Goal: Task Accomplishment & Management: Use online tool/utility

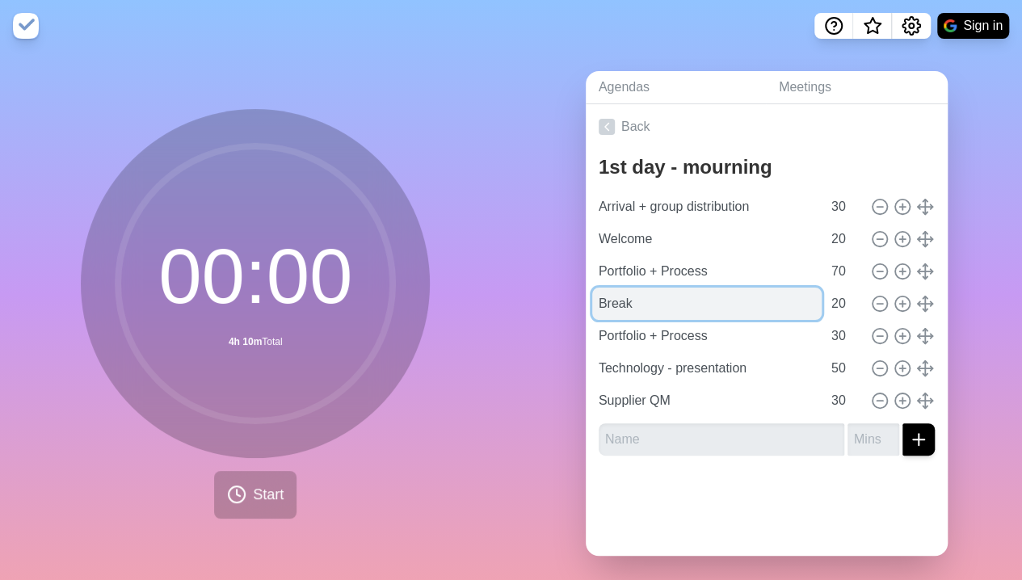
click at [635, 297] on input "Break" at bounding box center [707, 304] width 230 height 32
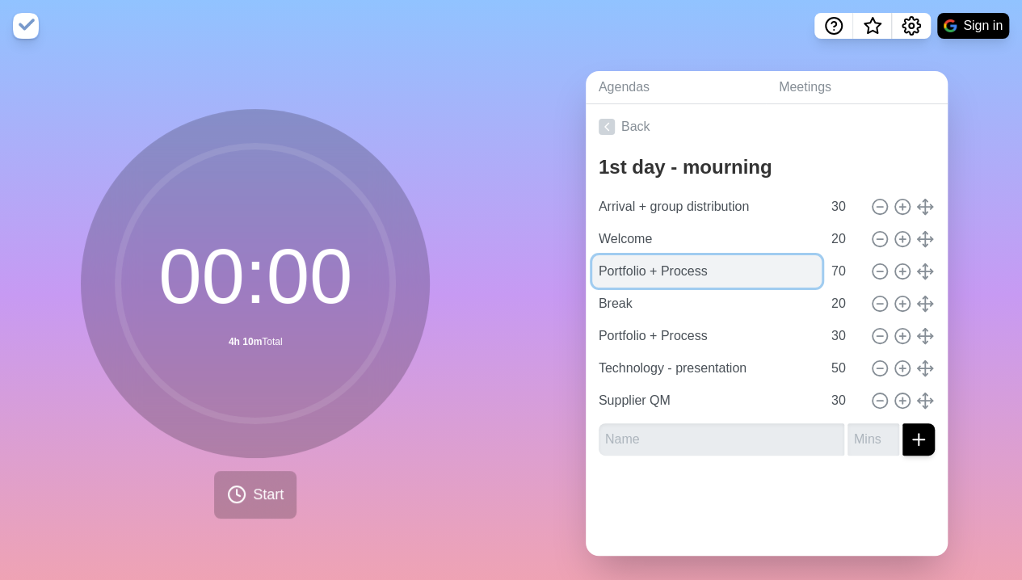
click at [702, 270] on input "Portfolio + Process" at bounding box center [707, 271] width 230 height 32
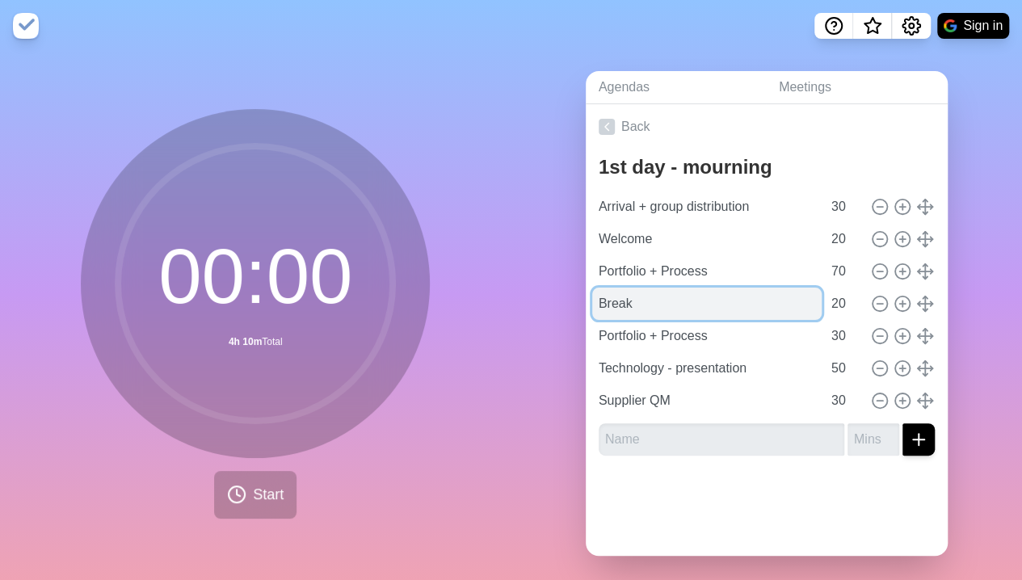
click at [693, 301] on input "Break" at bounding box center [707, 304] width 230 height 32
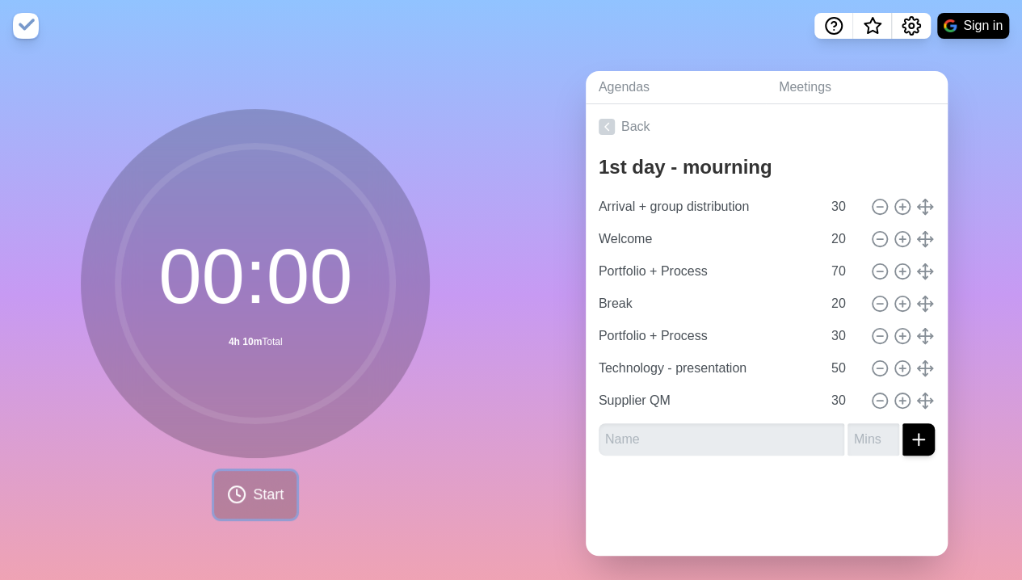
click at [269, 499] on span "Start" at bounding box center [268, 495] width 31 height 22
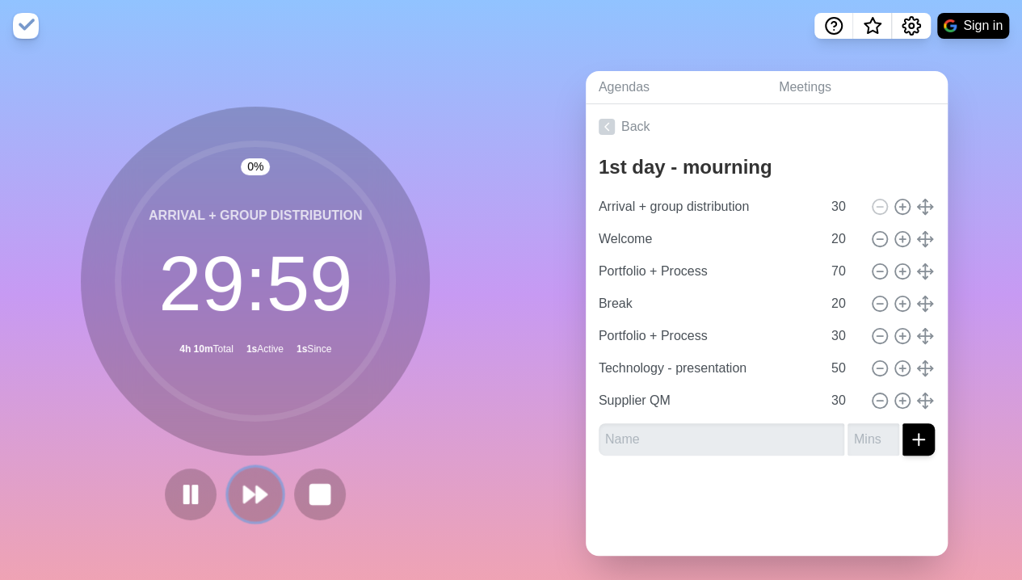
click at [259, 495] on polygon at bounding box center [262, 495] width 11 height 16
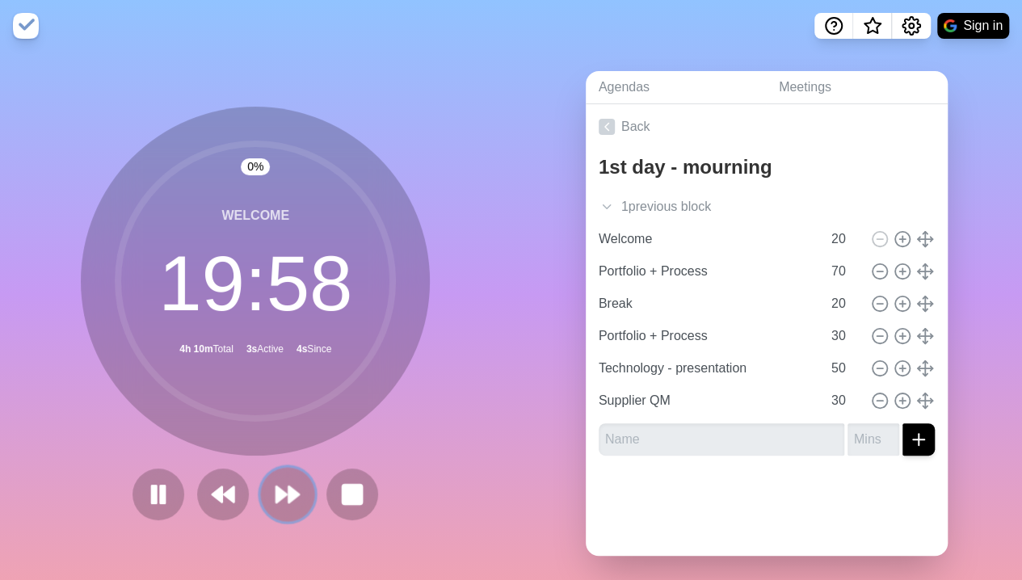
click at [274, 495] on icon at bounding box center [287, 494] width 27 height 27
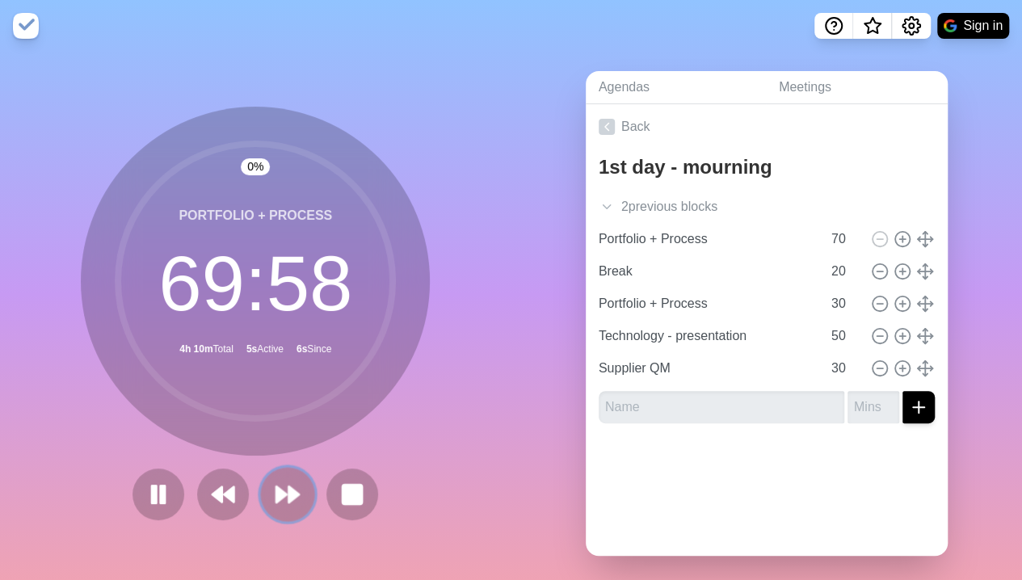
click at [274, 495] on icon at bounding box center [287, 494] width 27 height 27
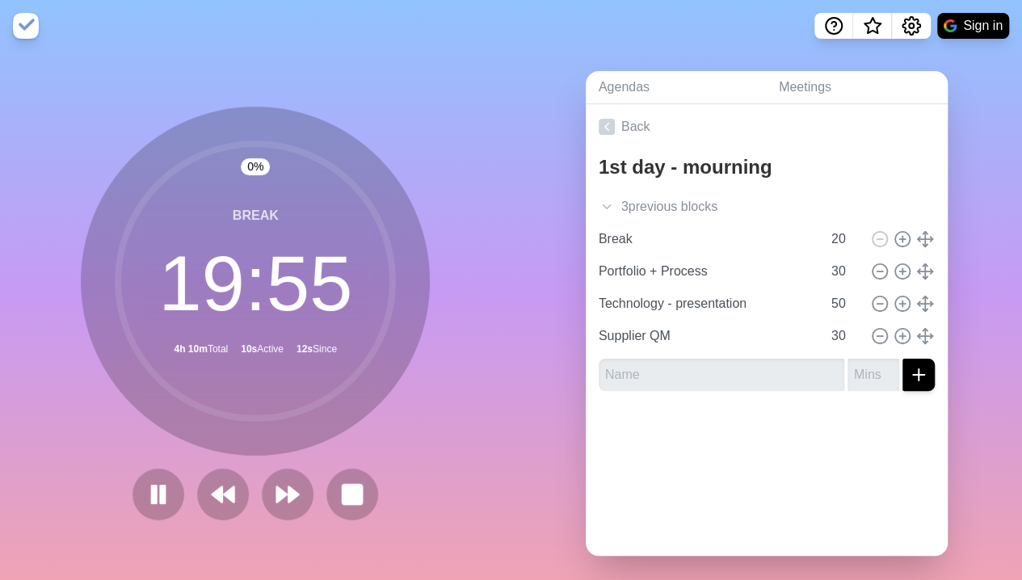
drag, startPoint x: 538, startPoint y: 11, endPoint x: 663, endPoint y: 40, distance: 127.8
click at [663, 40] on nav "Sign in" at bounding box center [511, 26] width 1022 height 52
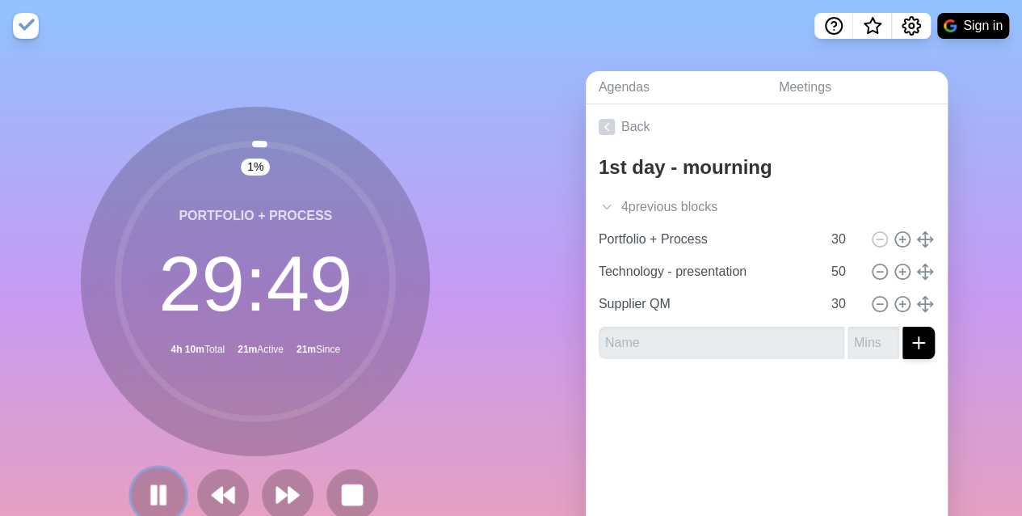
click at [155, 484] on icon at bounding box center [158, 494] width 27 height 27
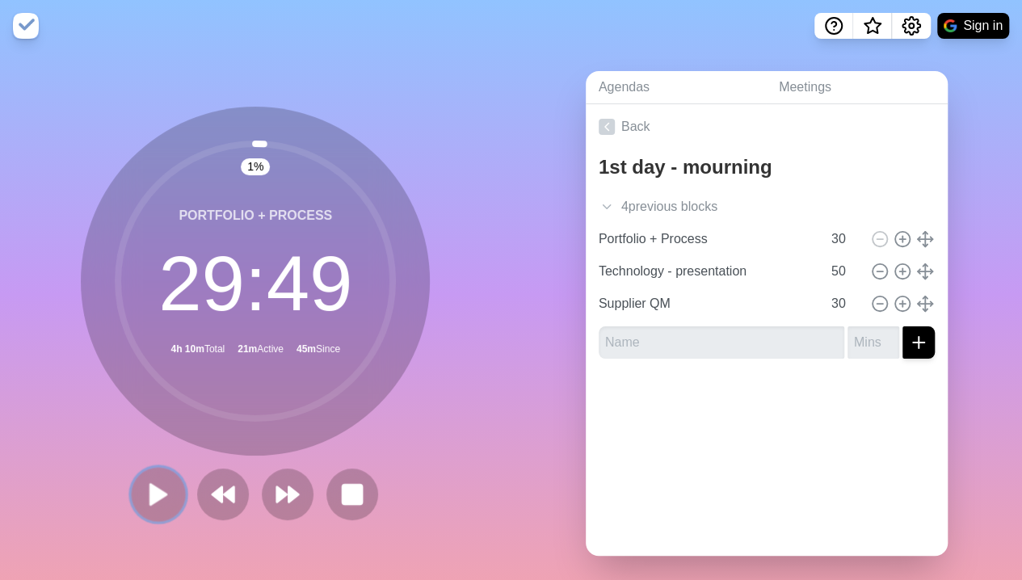
click at [152, 480] on button at bounding box center [159, 494] width 54 height 54
click at [291, 506] on icon at bounding box center [287, 494] width 27 height 27
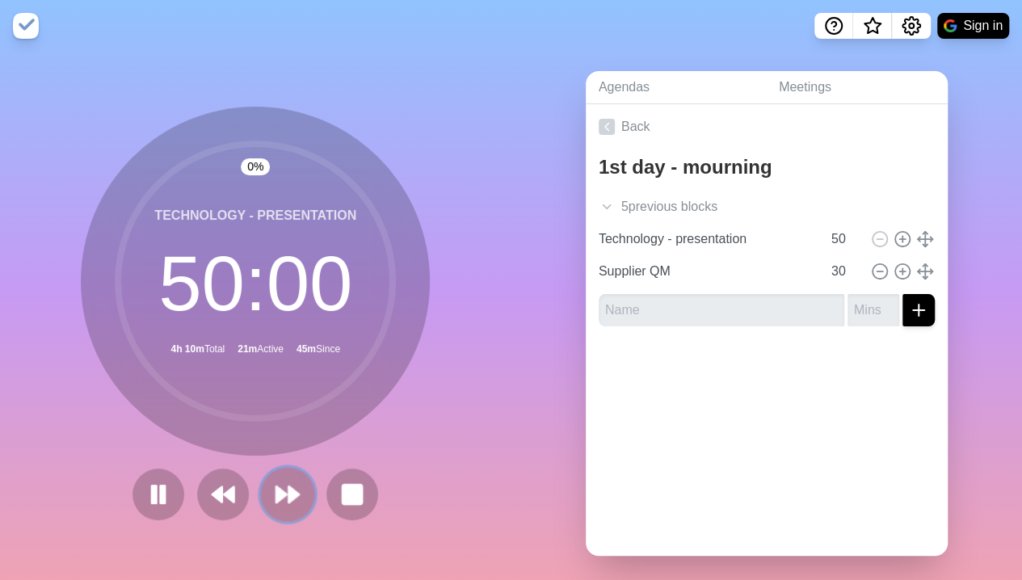
click at [291, 506] on icon at bounding box center [287, 494] width 27 height 27
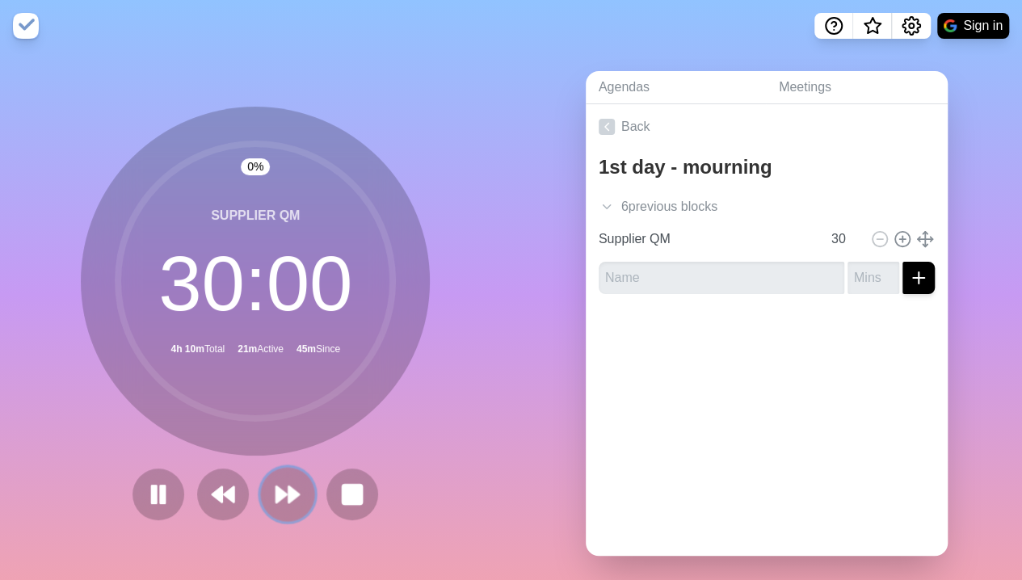
click at [291, 506] on icon at bounding box center [287, 494] width 27 height 27
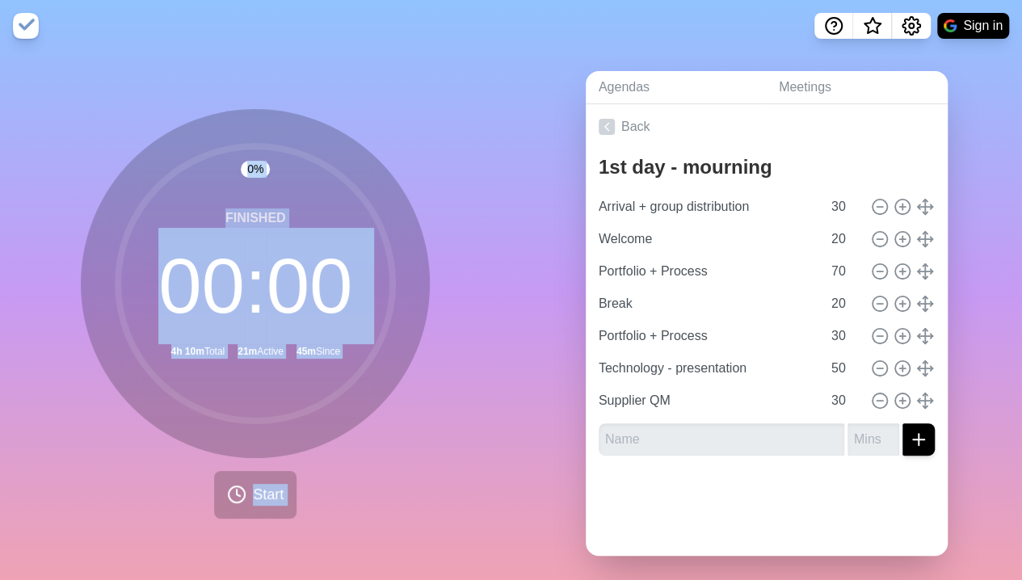
click at [291, 506] on div "0 % Finished 00 : 00 4h 10m Total 21m Active 45m Since Start" at bounding box center [255, 314] width 349 height 410
drag, startPoint x: 291, startPoint y: 506, endPoint x: 259, endPoint y: 501, distance: 32.7
click at [259, 501] on span "Start" at bounding box center [268, 495] width 31 height 22
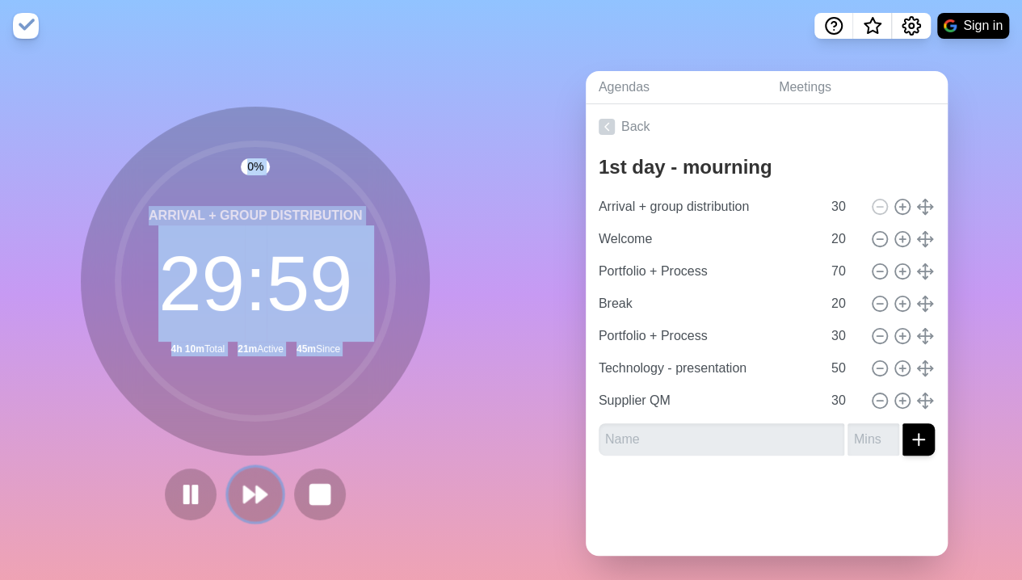
click at [259, 499] on icon at bounding box center [255, 494] width 27 height 27
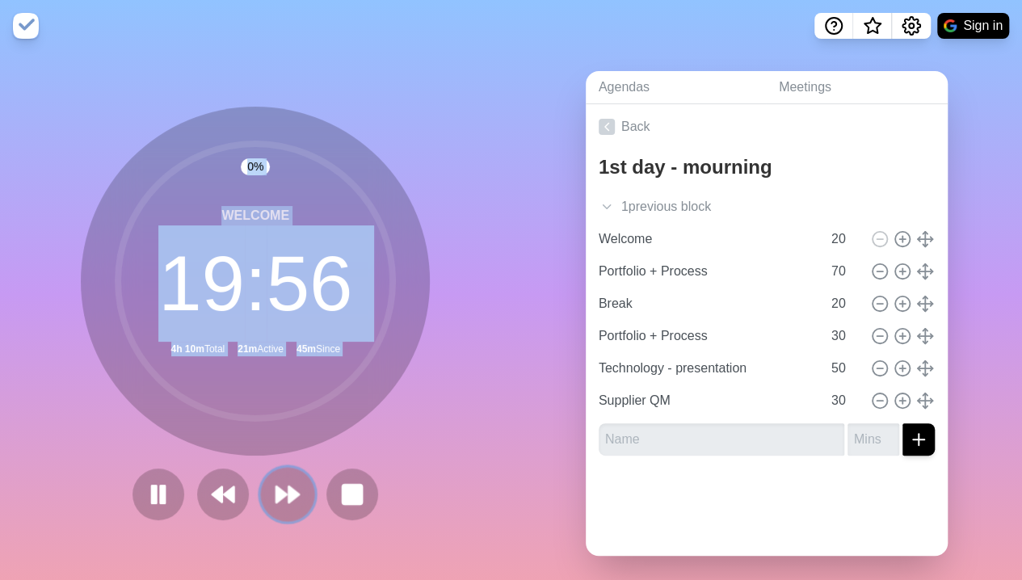
click at [276, 488] on icon at bounding box center [287, 494] width 27 height 27
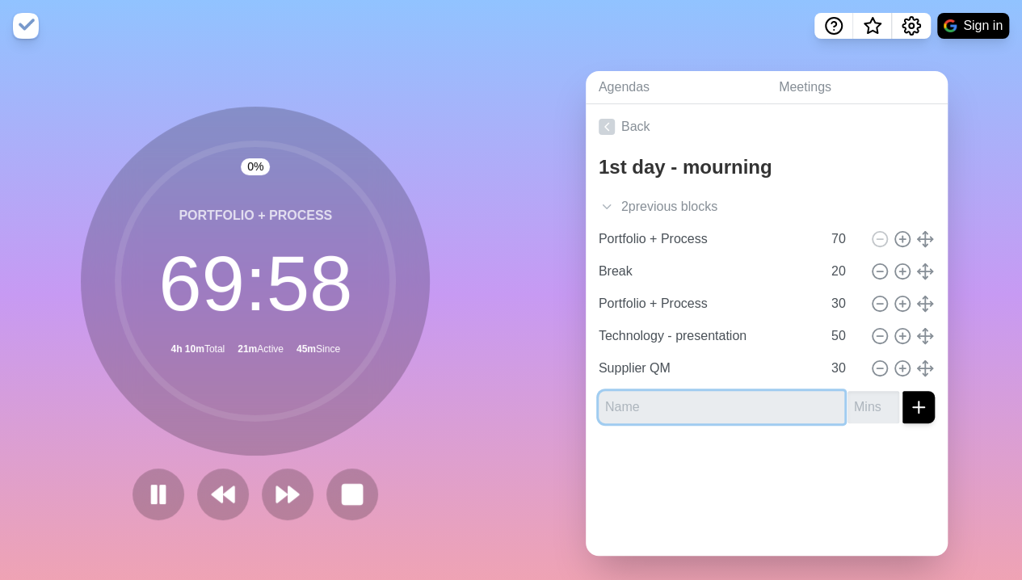
click at [642, 411] on input "text" at bounding box center [722, 407] width 246 height 32
type input "Present"
click at [853, 415] on input "number" at bounding box center [874, 407] width 52 height 32
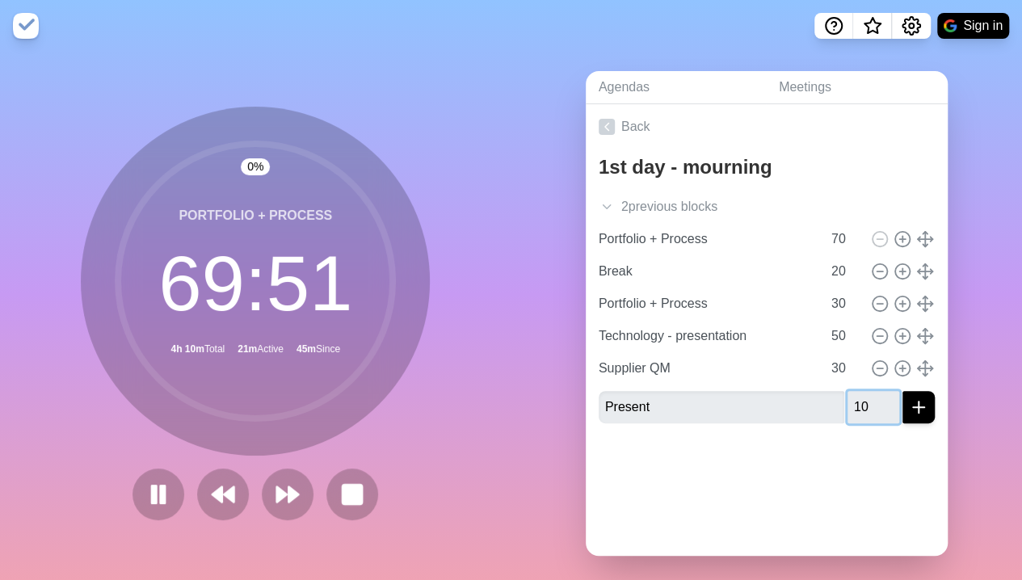
type input "10"
click at [832, 471] on div at bounding box center [767, 468] width 362 height 65
click at [289, 487] on polygon at bounding box center [294, 495] width 11 height 16
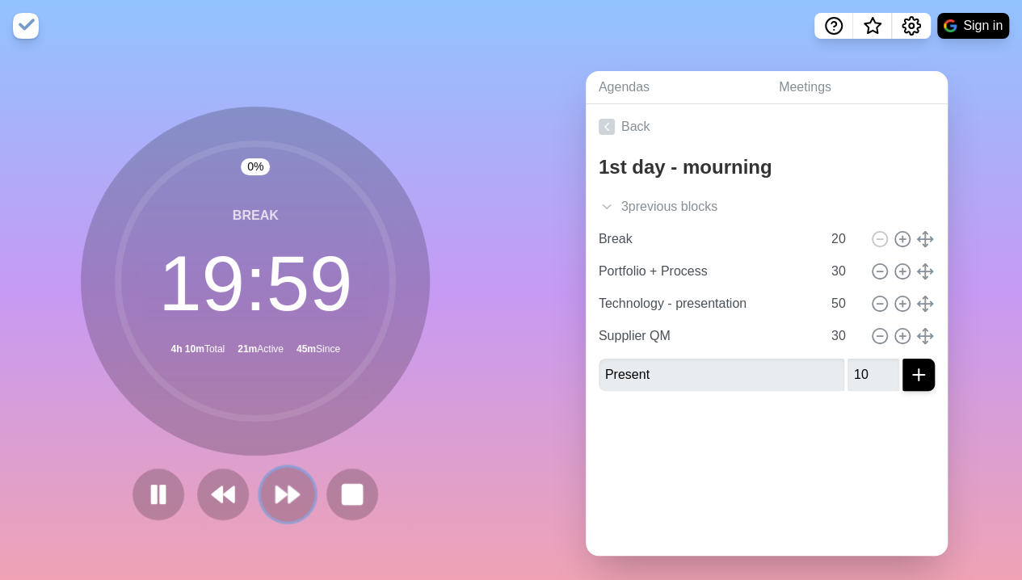
click at [289, 487] on polygon at bounding box center [294, 495] width 11 height 16
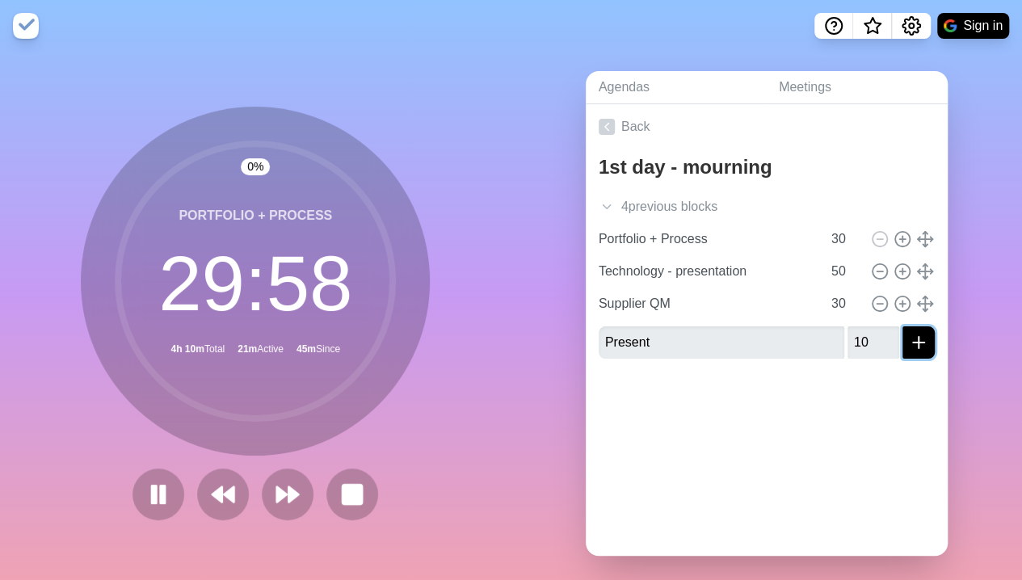
click at [913, 343] on line "submit" at bounding box center [918, 343] width 11 height 0
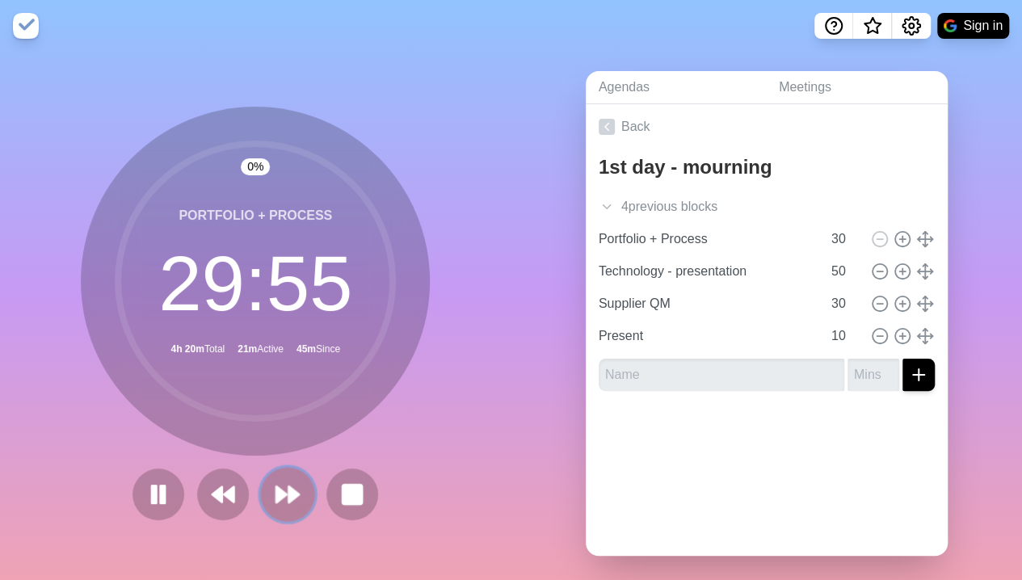
click at [280, 495] on polygon at bounding box center [281, 495] width 11 height 16
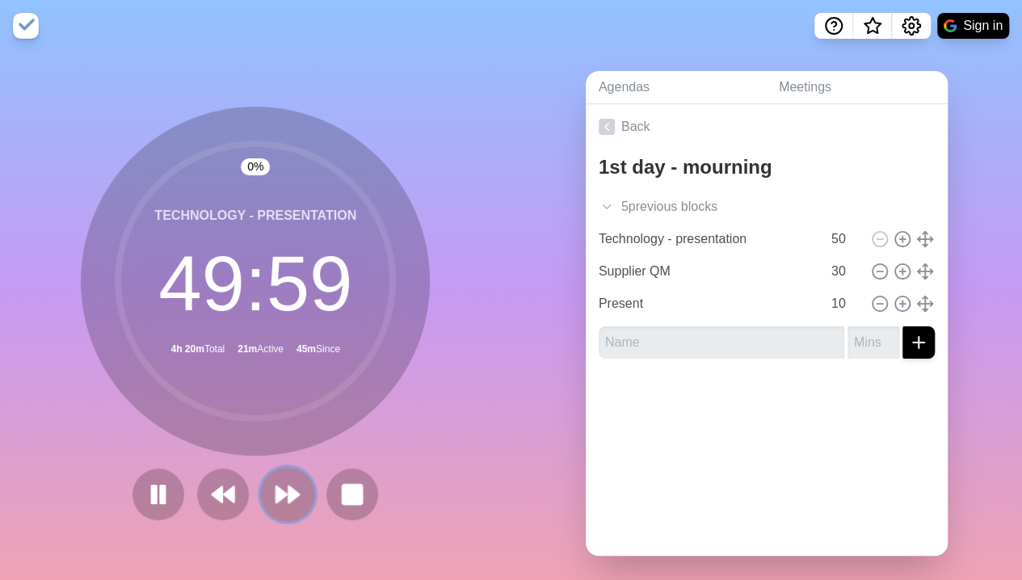
click at [280, 495] on polygon at bounding box center [281, 495] width 11 height 16
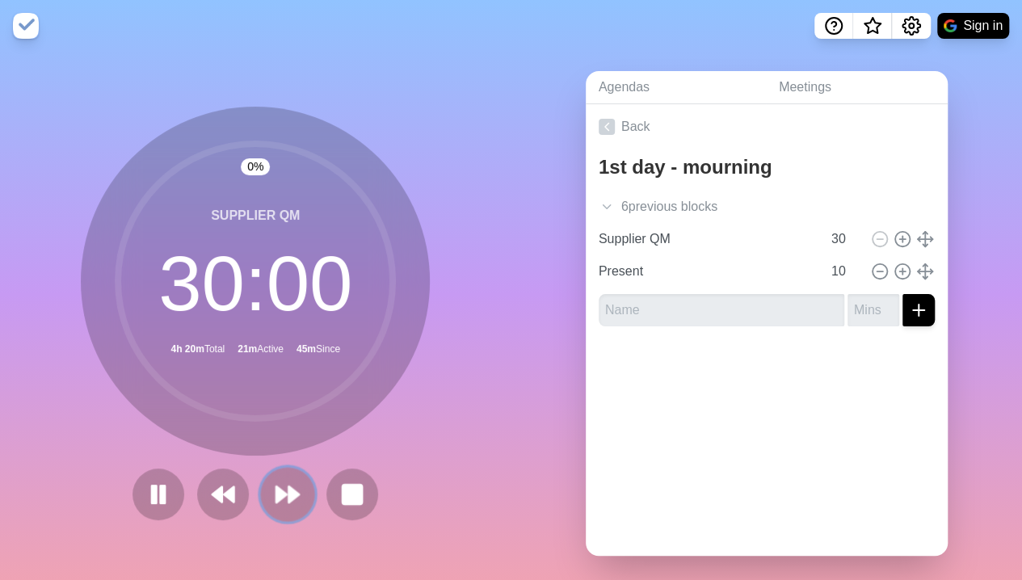
click at [280, 495] on polygon at bounding box center [281, 495] width 11 height 16
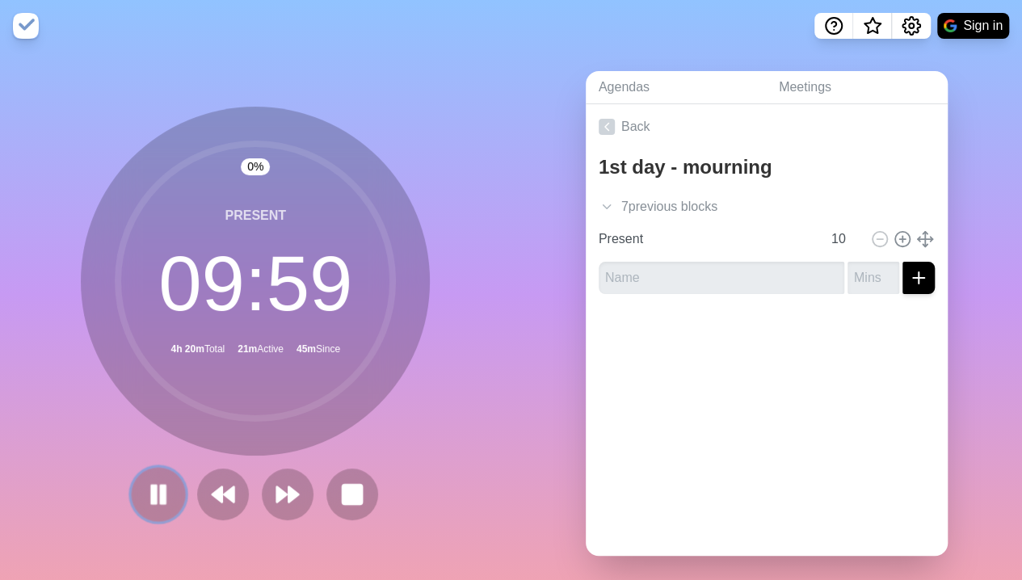
click at [152, 491] on rect at bounding box center [154, 495] width 5 height 18
click at [339, 503] on icon at bounding box center [352, 494] width 27 height 27
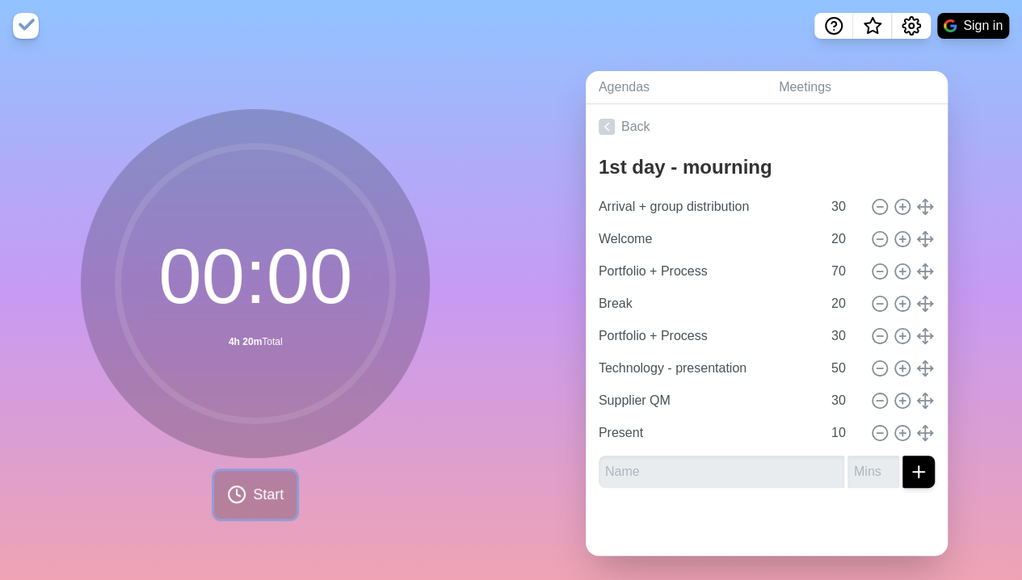
click at [256, 485] on span "Start" at bounding box center [268, 495] width 31 height 22
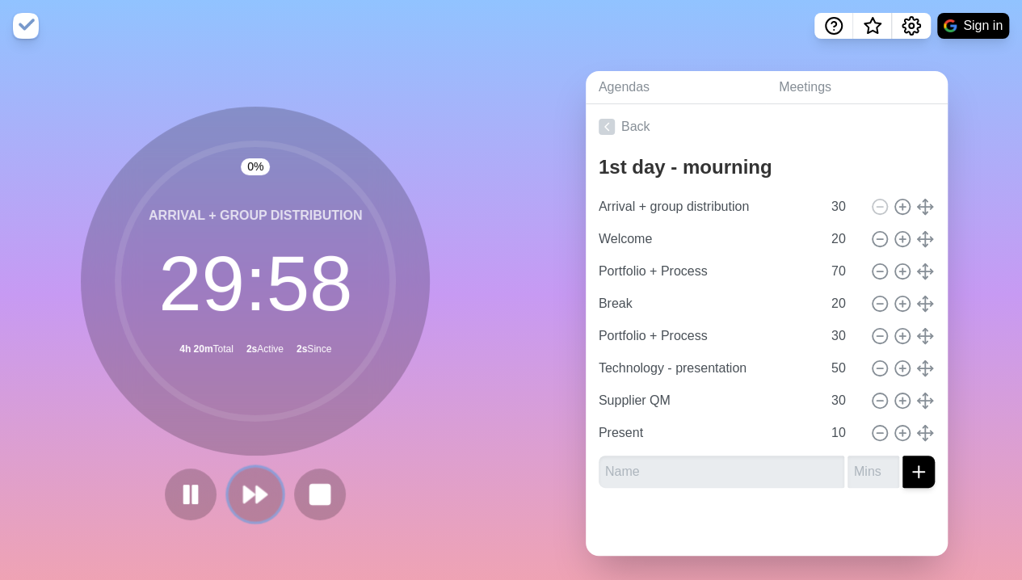
click at [257, 491] on polygon at bounding box center [262, 495] width 11 height 16
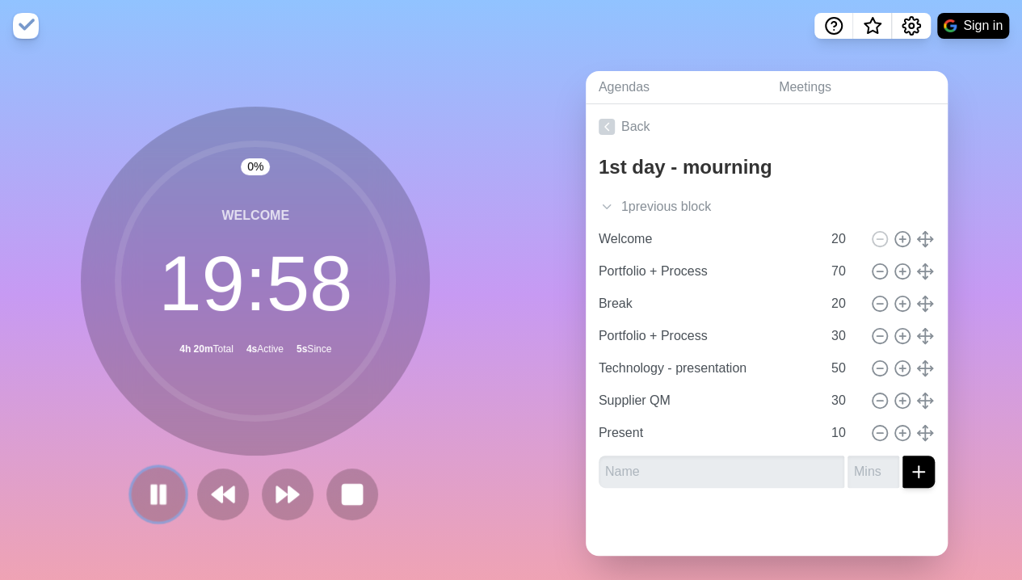
click at [166, 491] on button at bounding box center [159, 494] width 54 height 54
click at [292, 495] on polygon at bounding box center [294, 495] width 11 height 16
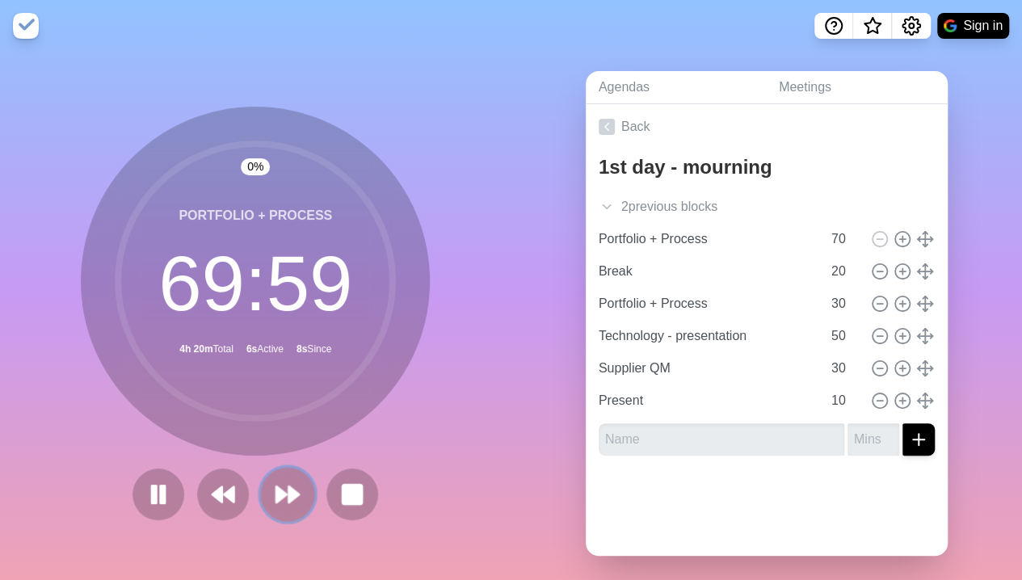
click at [292, 495] on polygon at bounding box center [294, 495] width 11 height 16
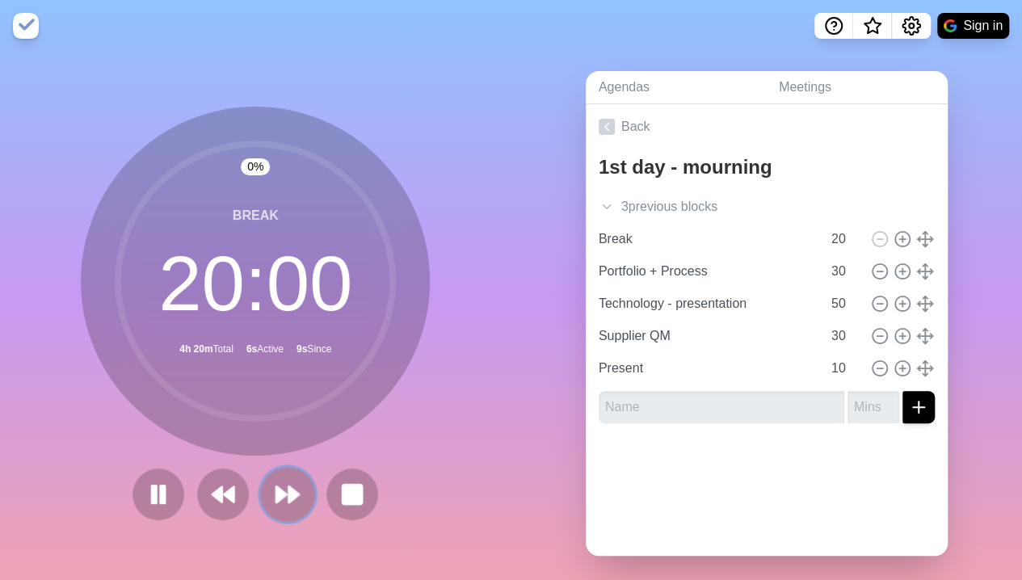
click at [292, 495] on polygon at bounding box center [294, 495] width 11 height 16
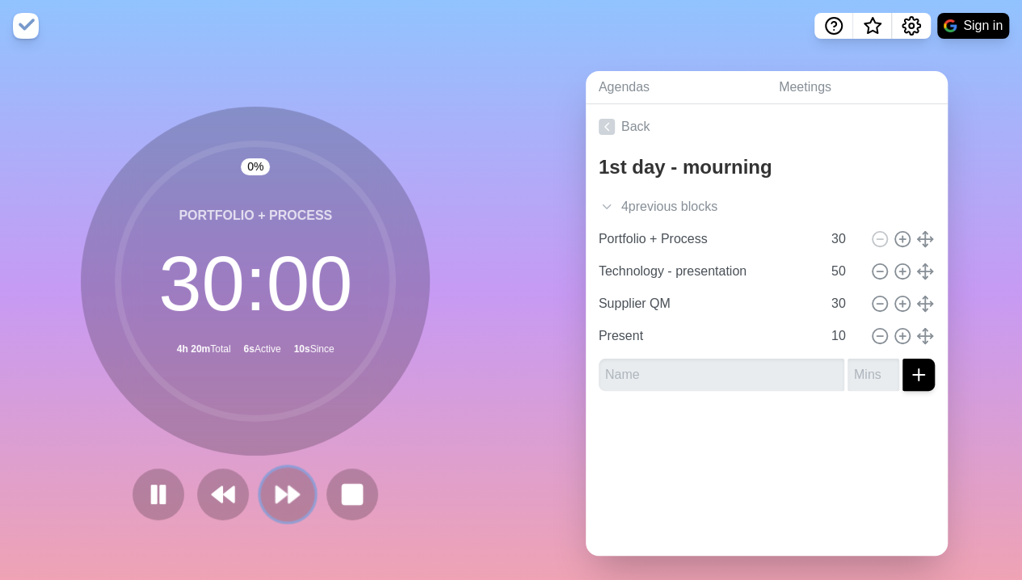
click at [292, 495] on polygon at bounding box center [294, 495] width 11 height 16
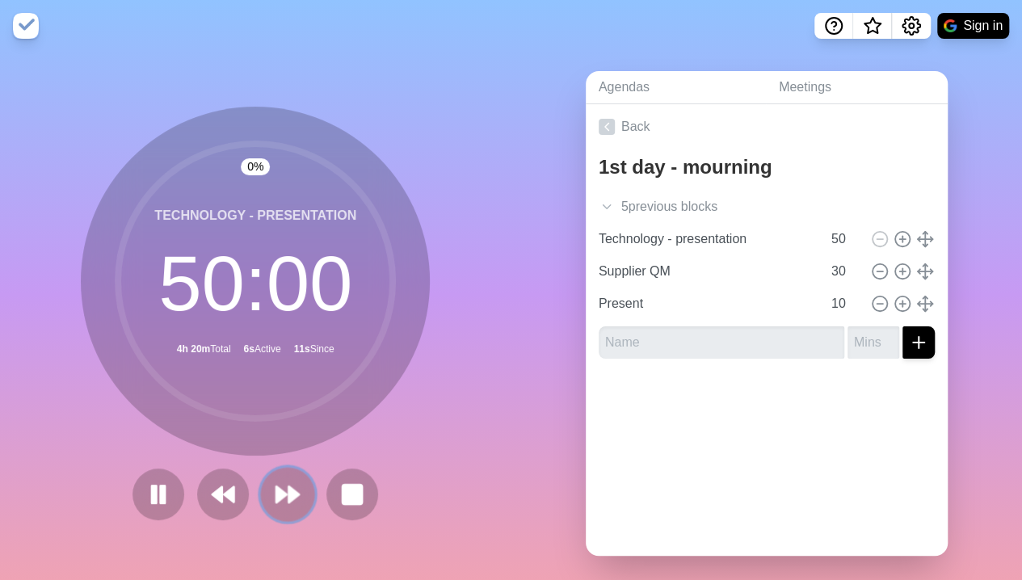
click at [292, 495] on polygon at bounding box center [294, 495] width 11 height 16
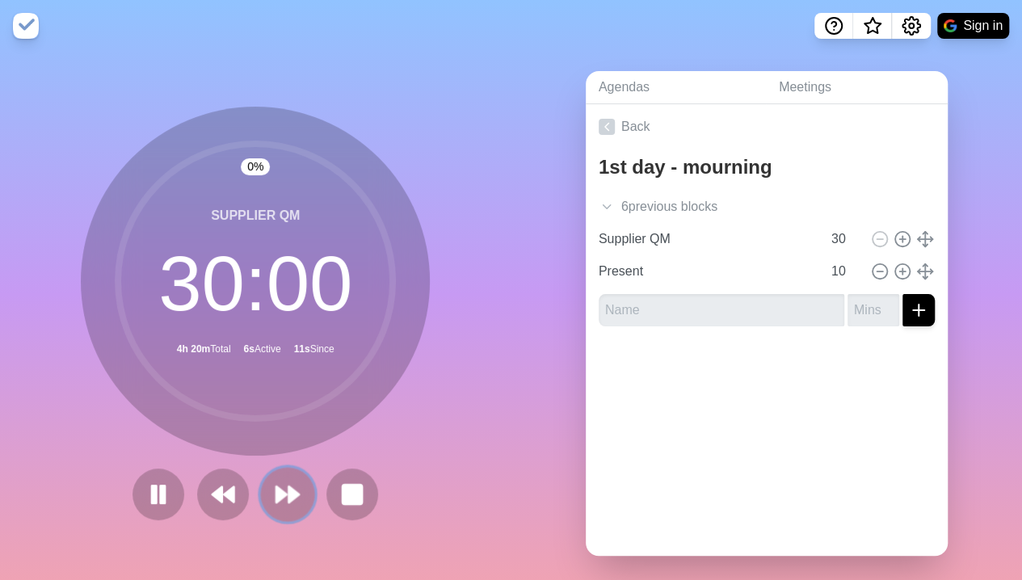
click at [292, 495] on polygon at bounding box center [294, 495] width 11 height 16
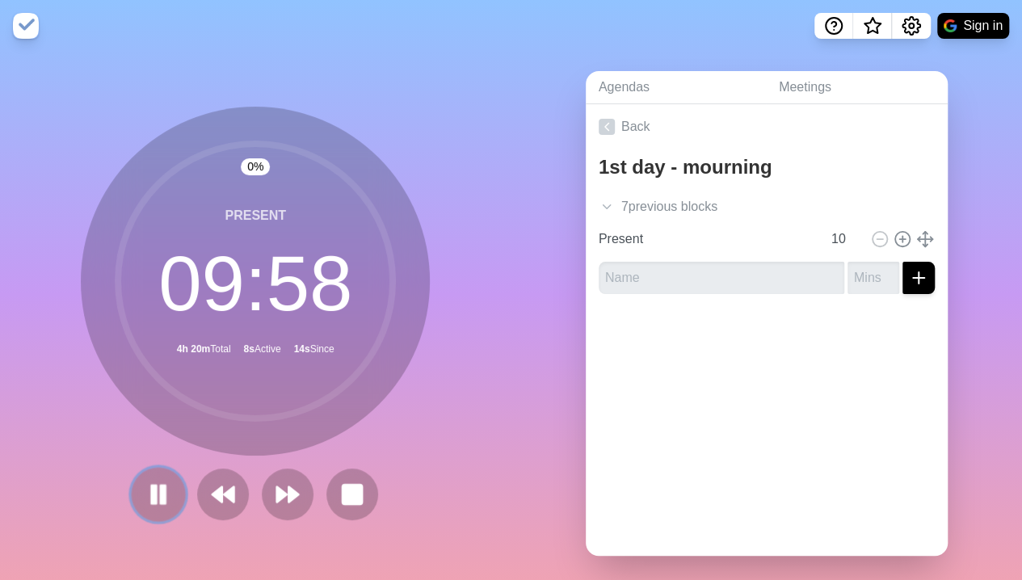
click at [161, 504] on rect at bounding box center [163, 495] width 5 height 18
